Goal: Task Accomplishment & Management: Complete application form

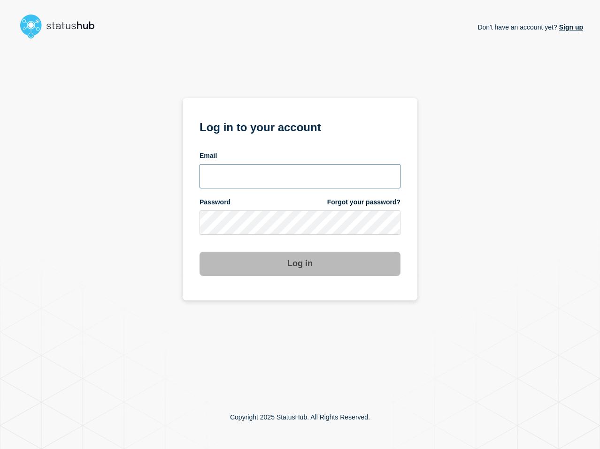
type input "[PERSON_NAME][EMAIL_ADDRESS][PERSON_NAME][DOMAIN_NAME]"
click at [296, 258] on button "Log in" at bounding box center [299, 264] width 201 height 24
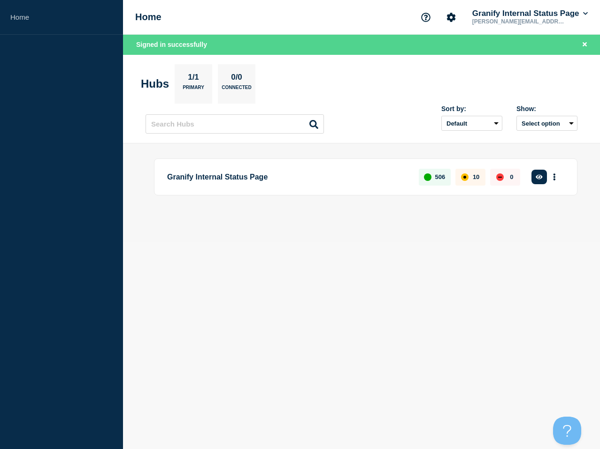
click at [546, 181] on div "Create incident See overview" at bounding box center [547, 176] width 34 height 17
click at [540, 181] on button "button" at bounding box center [538, 177] width 15 height 15
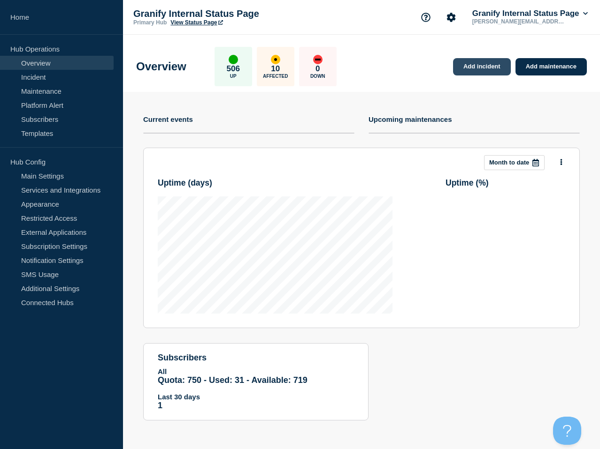
click at [465, 73] on link "Add incident" at bounding box center [482, 66] width 58 height 17
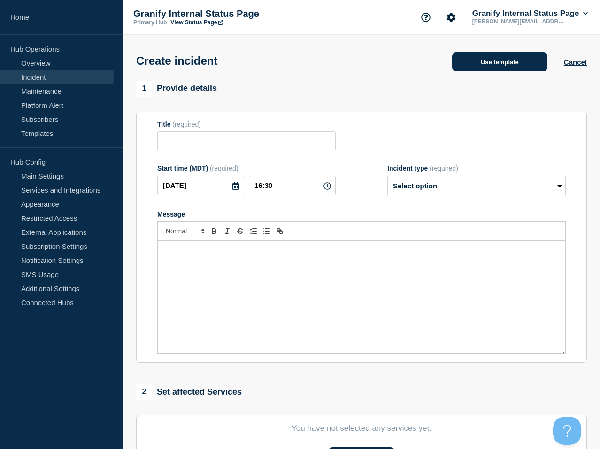
click at [507, 59] on button "Use template" at bounding box center [499, 62] width 95 height 19
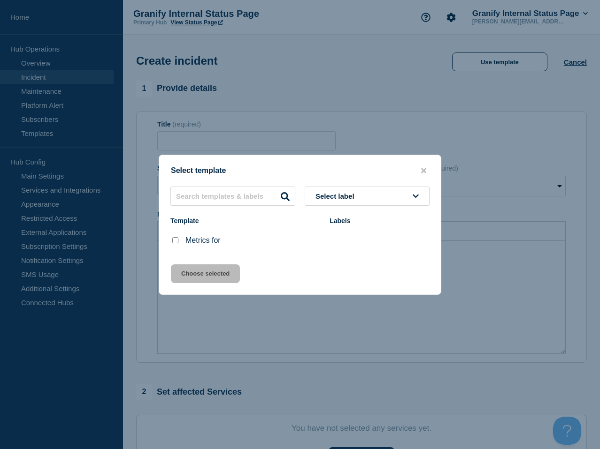
click at [177, 242] on input "Metrics for checkbox" at bounding box center [175, 240] width 6 height 6
checkbox input "true"
click at [197, 277] on button "Choose selected" at bounding box center [205, 274] width 69 height 19
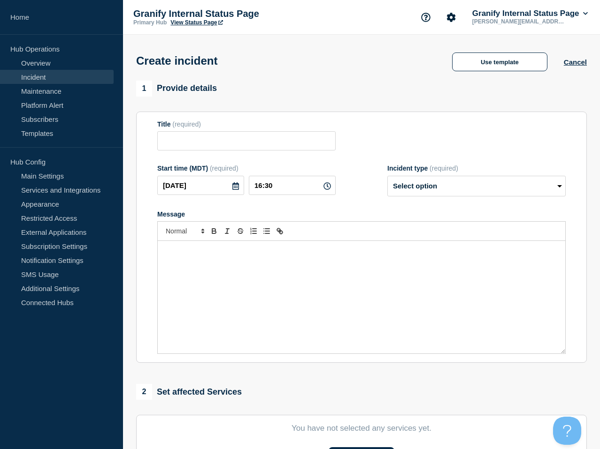
type input "Metrics for"
select select "monitoring"
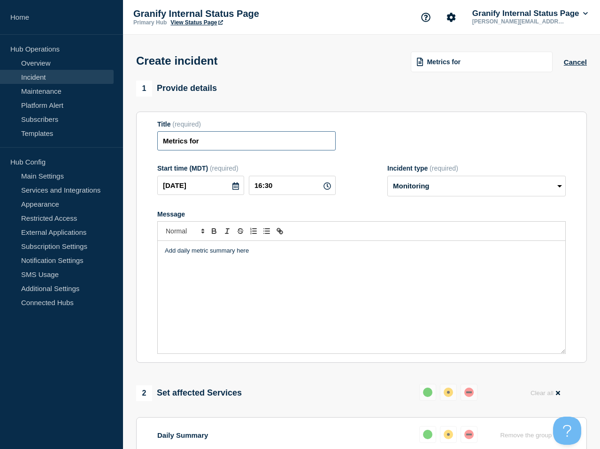
click at [260, 147] on input "Metrics for" at bounding box center [246, 140] width 178 height 19
type input "Metrics for 9/9"
click at [369, 303] on div "Add daily metric summary here" at bounding box center [361, 297] width 407 height 113
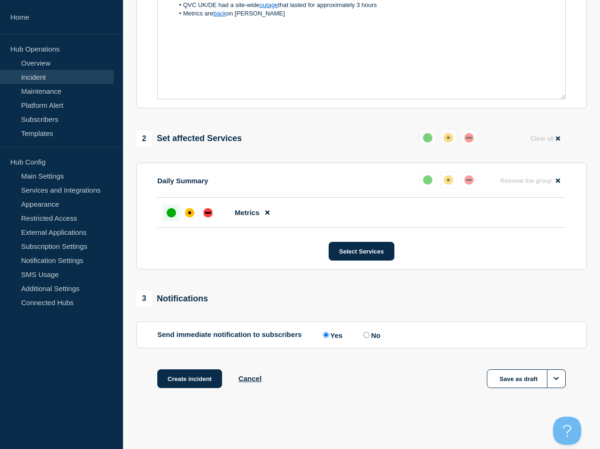
scroll to position [268, 0]
click at [182, 385] on button "Create incident" at bounding box center [189, 379] width 65 height 19
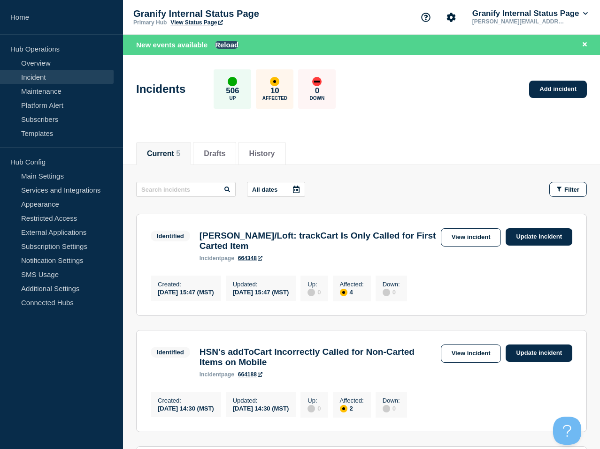
click at [233, 39] on div "New events available Reload" at bounding box center [363, 44] width 454 height 11
click at [233, 45] on button "Reload" at bounding box center [226, 45] width 23 height 8
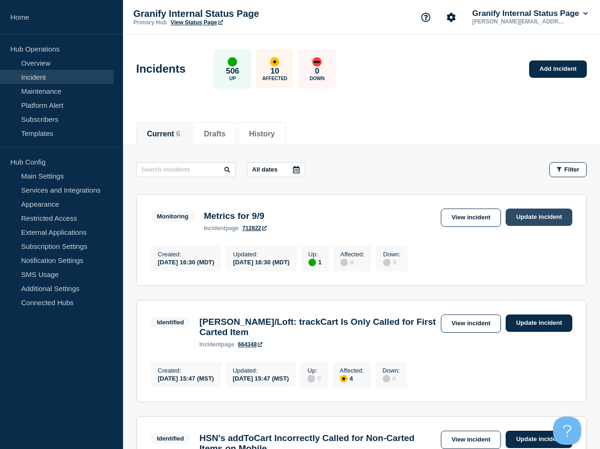
click at [536, 223] on link "Update incident" at bounding box center [538, 217] width 67 height 17
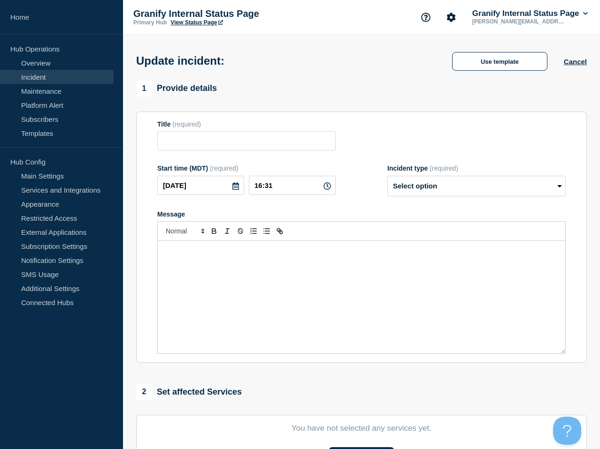
type input "Metrics for 9/9"
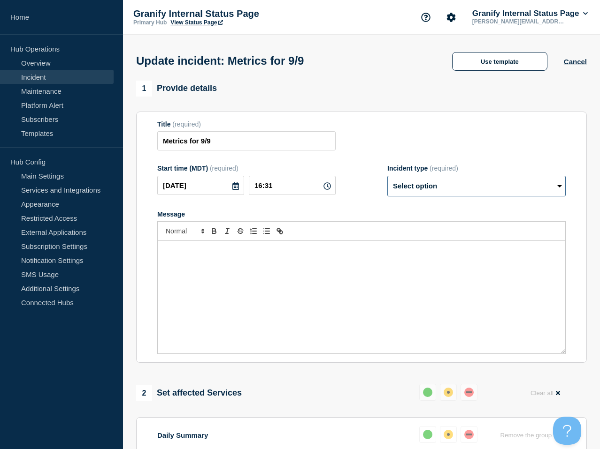
click at [448, 194] on select "Select option Investigating Identified Monitoring Resolved" at bounding box center [476, 186] width 178 height 21
select select "resolved"
click at [387, 182] on select "Select option Investigating Identified Monitoring Resolved" at bounding box center [476, 186] width 178 height 21
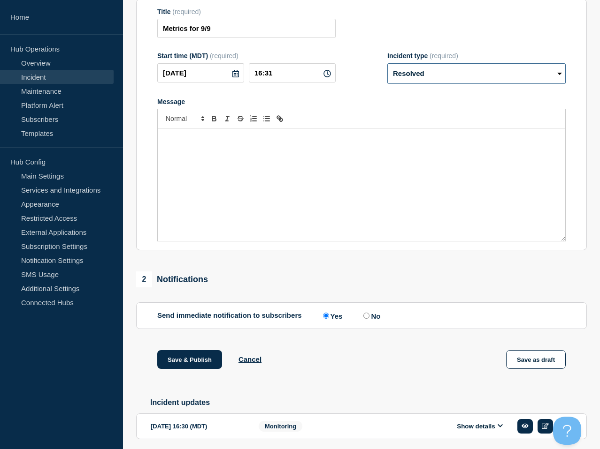
scroll to position [152, 0]
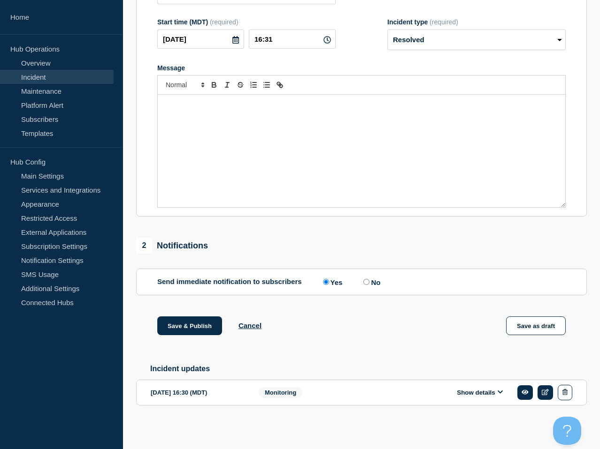
drag, startPoint x: 364, startPoint y: 283, endPoint x: 358, endPoint y: 286, distance: 5.7
click at [363, 284] on input "No" at bounding box center [366, 282] width 6 height 6
radio input "true"
radio input "false"
click at [213, 326] on button "Save & Publish" at bounding box center [189, 326] width 65 height 19
